Goal: Task Accomplishment & Management: Use online tool/utility

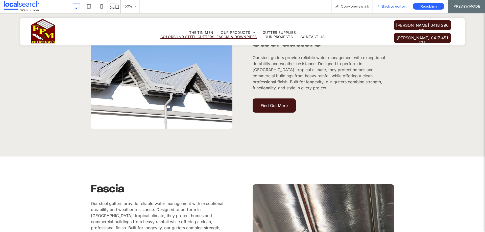
click at [387, 5] on span "Back to editor" at bounding box center [393, 6] width 23 height 4
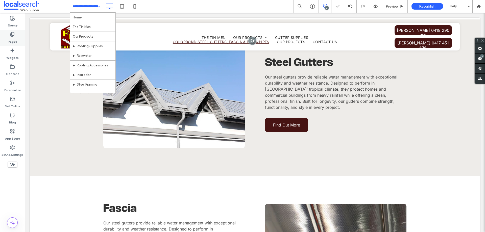
click at [16, 41] on label "Pages" at bounding box center [12, 40] width 9 height 7
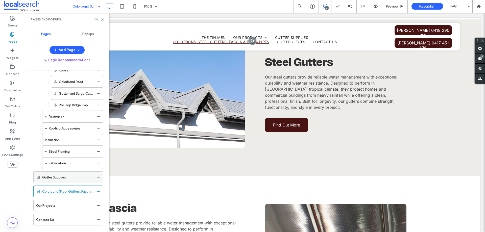
scroll to position [75, 0]
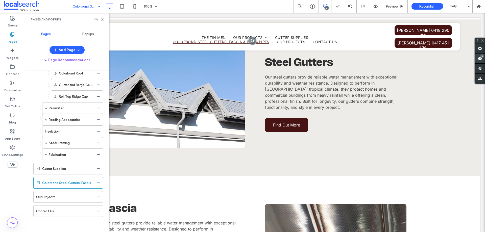
click at [482, 57] on div "6" at bounding box center [483, 56] width 4 height 4
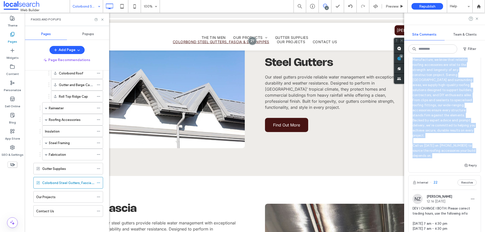
scroll to position [404, 0]
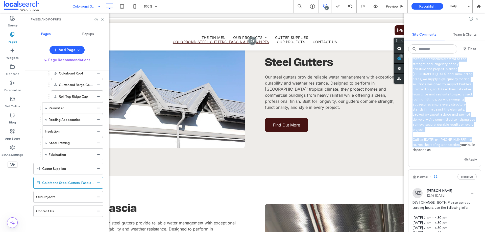
drag, startPoint x: 414, startPoint y: 104, endPoint x: 452, endPoint y: 151, distance: 60.8
click at [452, 151] on span "Dev: Please place the below content here in the first section (as for the exist…" at bounding box center [445, 86] width 64 height 131
copy span "Dev: Please place the below content here in the first section (as for the exist…"
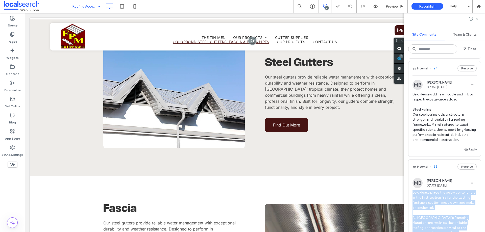
scroll to position [226, 0]
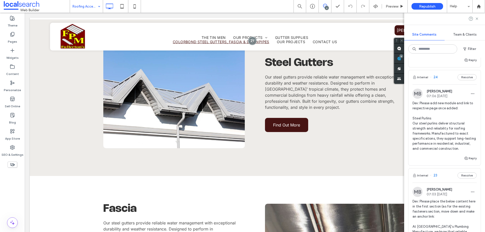
click at [439, 77] on div "Internal 24 Resolve" at bounding box center [445, 77] width 72 height 14
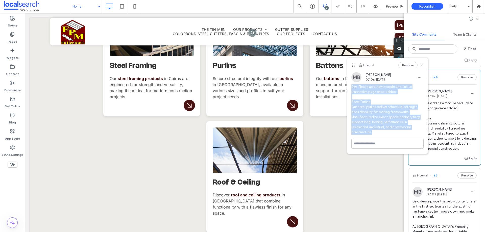
drag, startPoint x: 352, startPoint y: 87, endPoint x: 411, endPoint y: 131, distance: 73.6
click at [411, 131] on span "Dev: Please add new module and link to respective page once added: Steel Purlin…" at bounding box center [388, 109] width 72 height 51
copy span "Dev: Please add new module and link to respective page once added: Steel Purlin…"
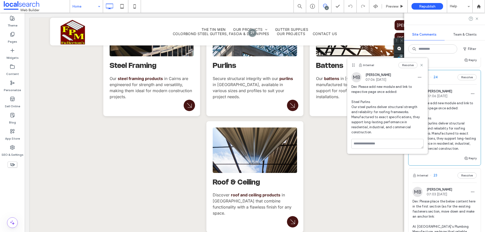
click at [470, 116] on span "Dev: Please add new module and link to respective page once added: Steel Purlin…" at bounding box center [445, 126] width 64 height 51
click at [423, 63] on icon at bounding box center [422, 65] width 4 height 4
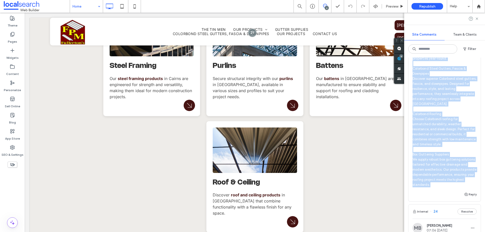
scroll to position [101, 0]
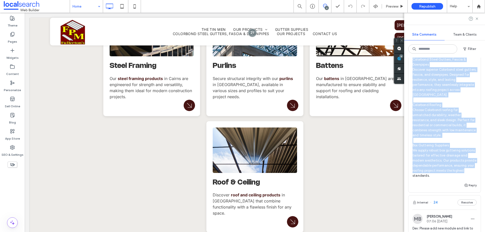
drag, startPoint x: 413, startPoint y: 94, endPoint x: 474, endPoint y: 177, distance: 103.6
click at [474, 177] on div "MB [PERSON_NAME] 07:08 [DATE]" at bounding box center [445, 80] width 72 height 203
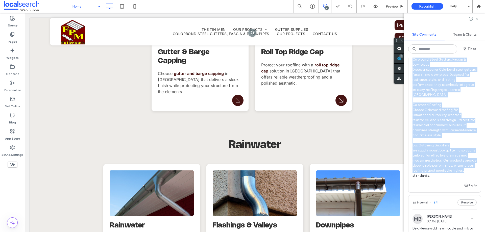
scroll to position [608, 0]
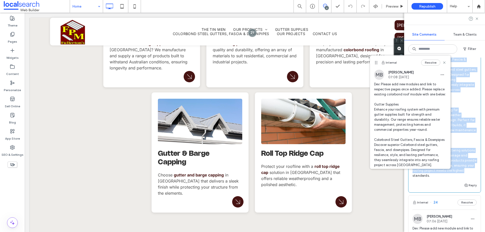
copy span "Dev: Please add new modules and link to respective pages once added. Please rep…"
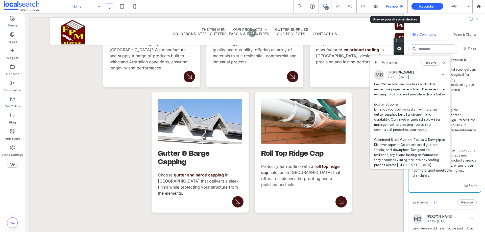
click at [397, 8] on span "Preview" at bounding box center [392, 6] width 13 height 4
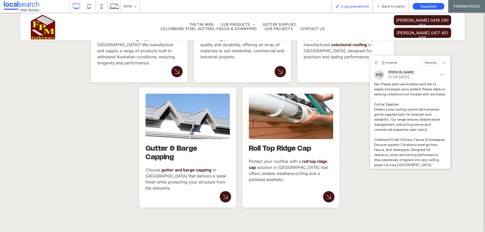
click at [353, 7] on span "Copy preview link" at bounding box center [355, 6] width 28 height 4
